Goal: Transaction & Acquisition: Obtain resource

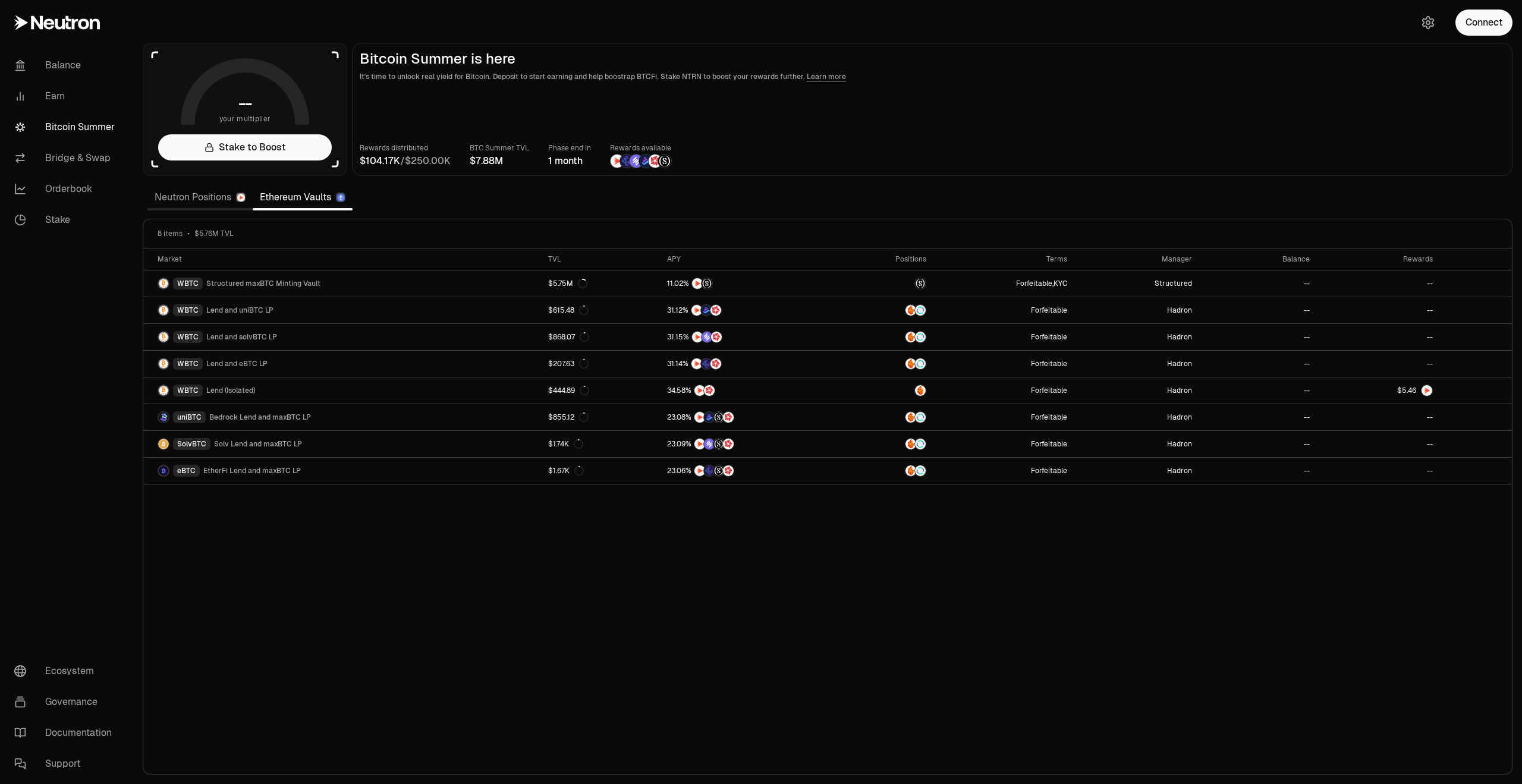
click at [1084, 134] on main "Bitcoin Summer is here It's time to unlock real yield for Bitcoin. Deposit to s…" at bounding box center [932, 110] width 1160 height 133
click at [196, 192] on link "Neutron Positions" at bounding box center [200, 197] width 105 height 24
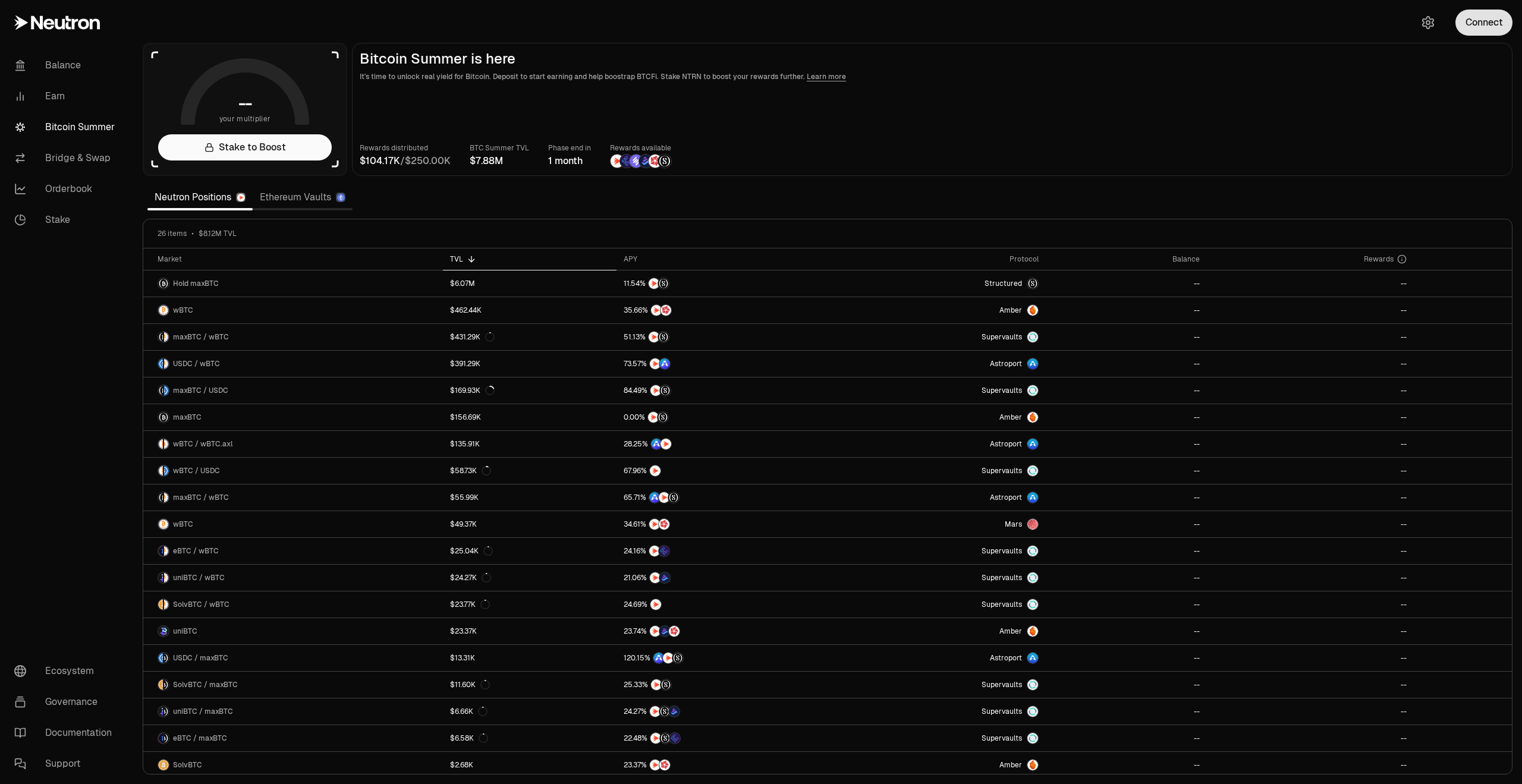
click at [1498, 30] on button "Connect" at bounding box center [1484, 23] width 57 height 26
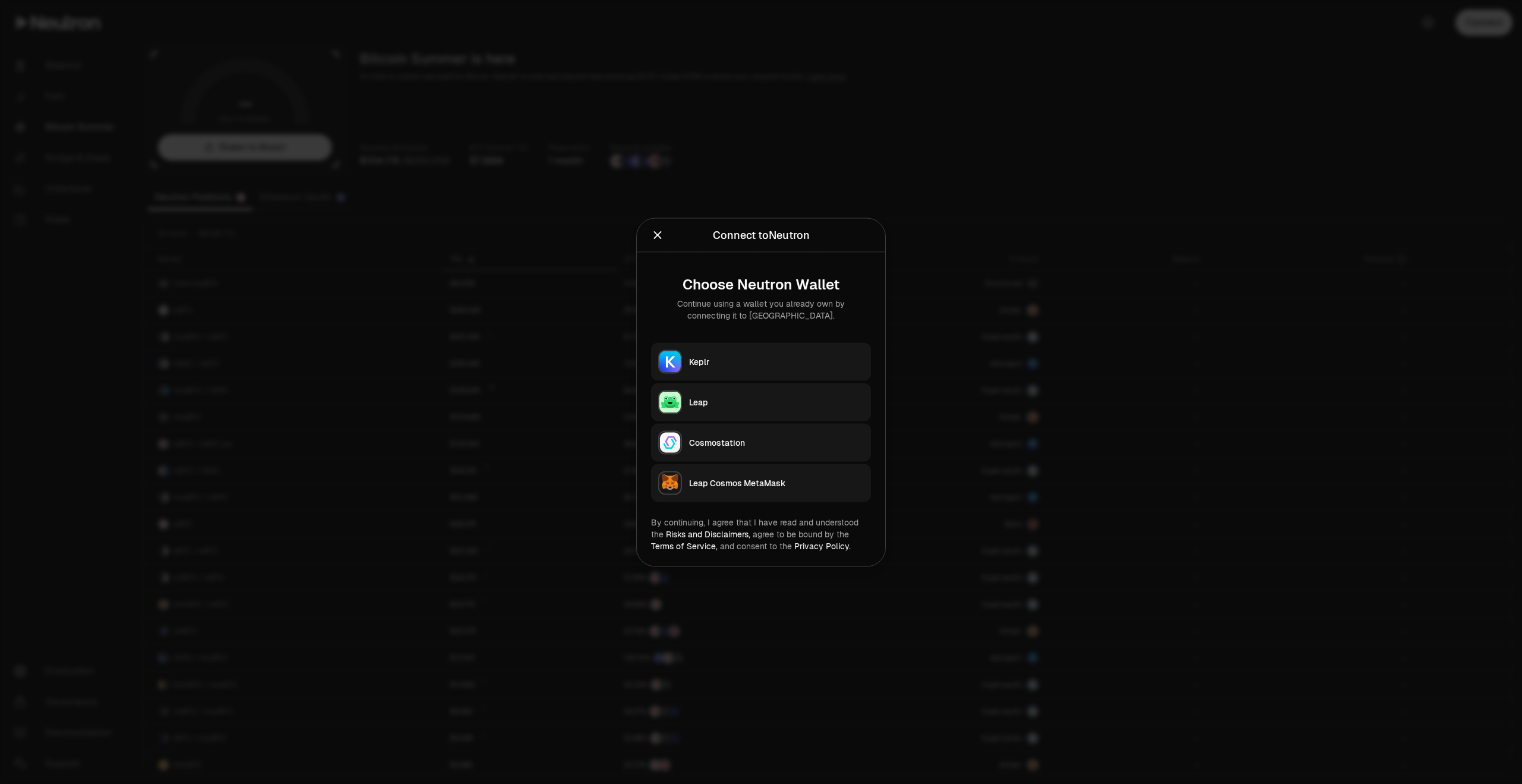
click at [756, 365] on div "Keplr" at bounding box center [776, 362] width 175 height 12
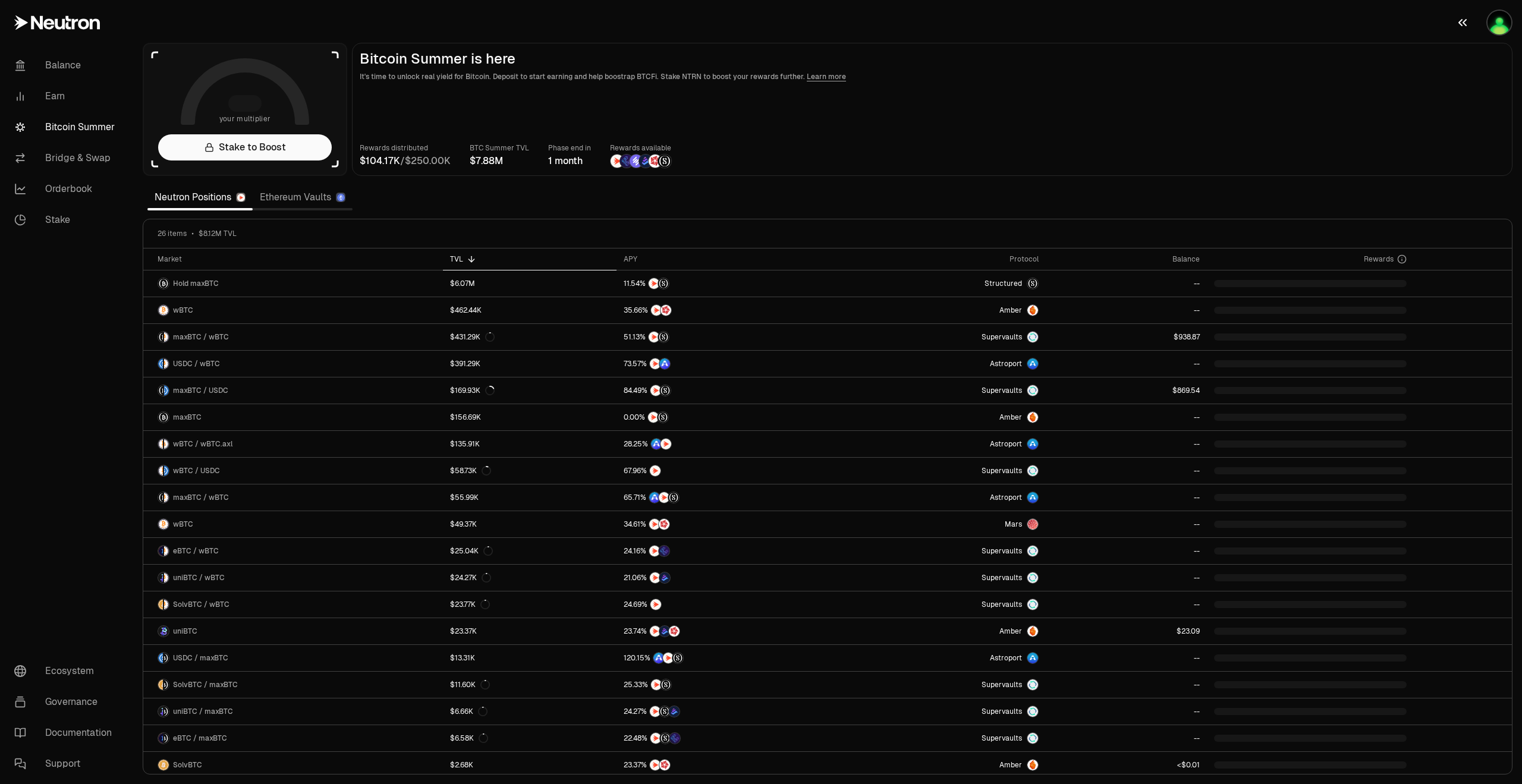
click at [1496, 19] on img "button" at bounding box center [1499, 23] width 24 height 24
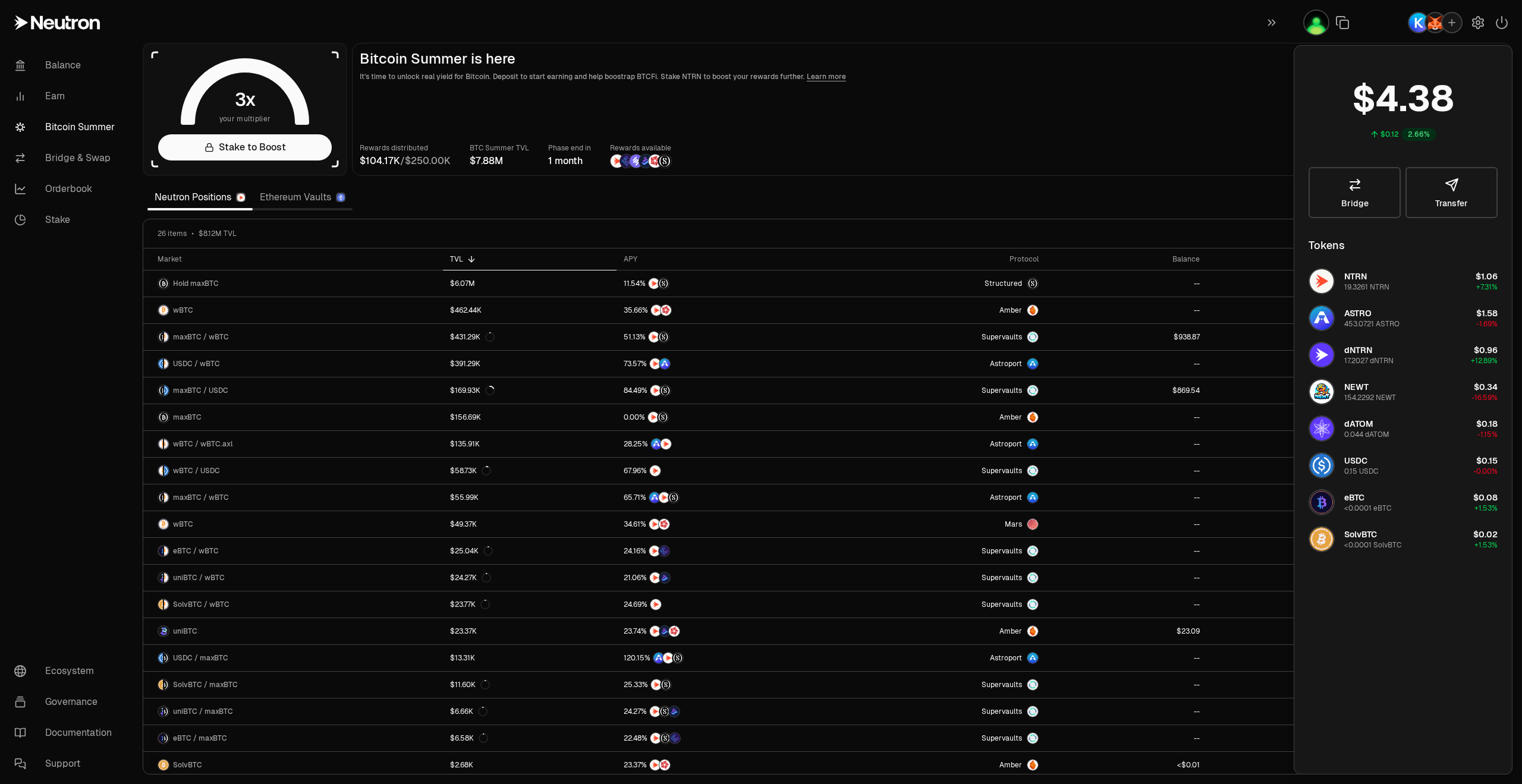
click at [1219, 156] on div "Rewards distributed / BTC Summer TVL Phase end in 1 month Rewards available" at bounding box center [932, 155] width 1145 height 26
